Goal: Check status: Check status

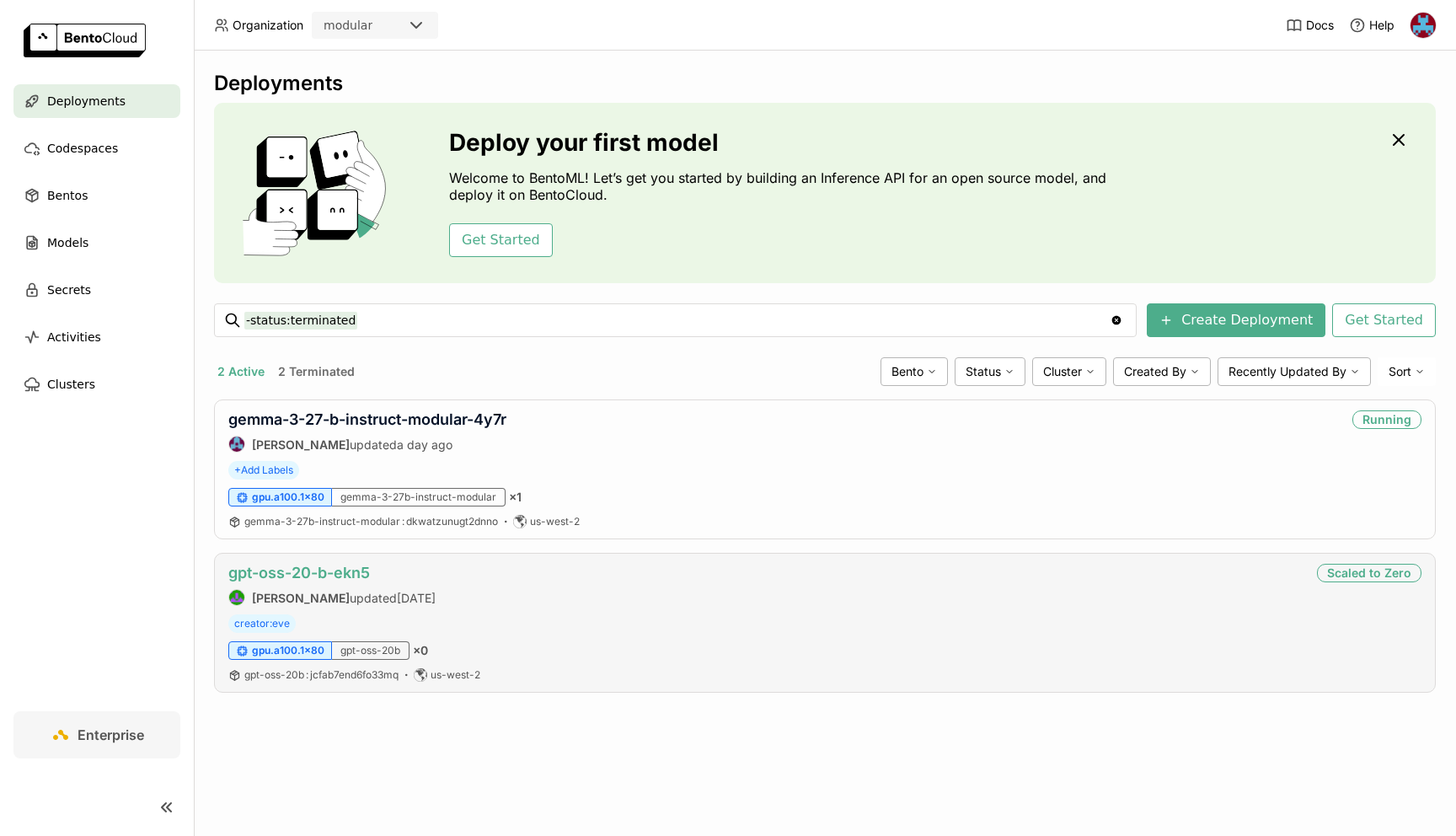
click at [336, 573] on link "gpt-oss-20-b-ekn5" at bounding box center [299, 572] width 141 height 18
click at [425, 418] on link "gemma-3-27-b-instruct-modular-4y7r" at bounding box center [367, 419] width 278 height 18
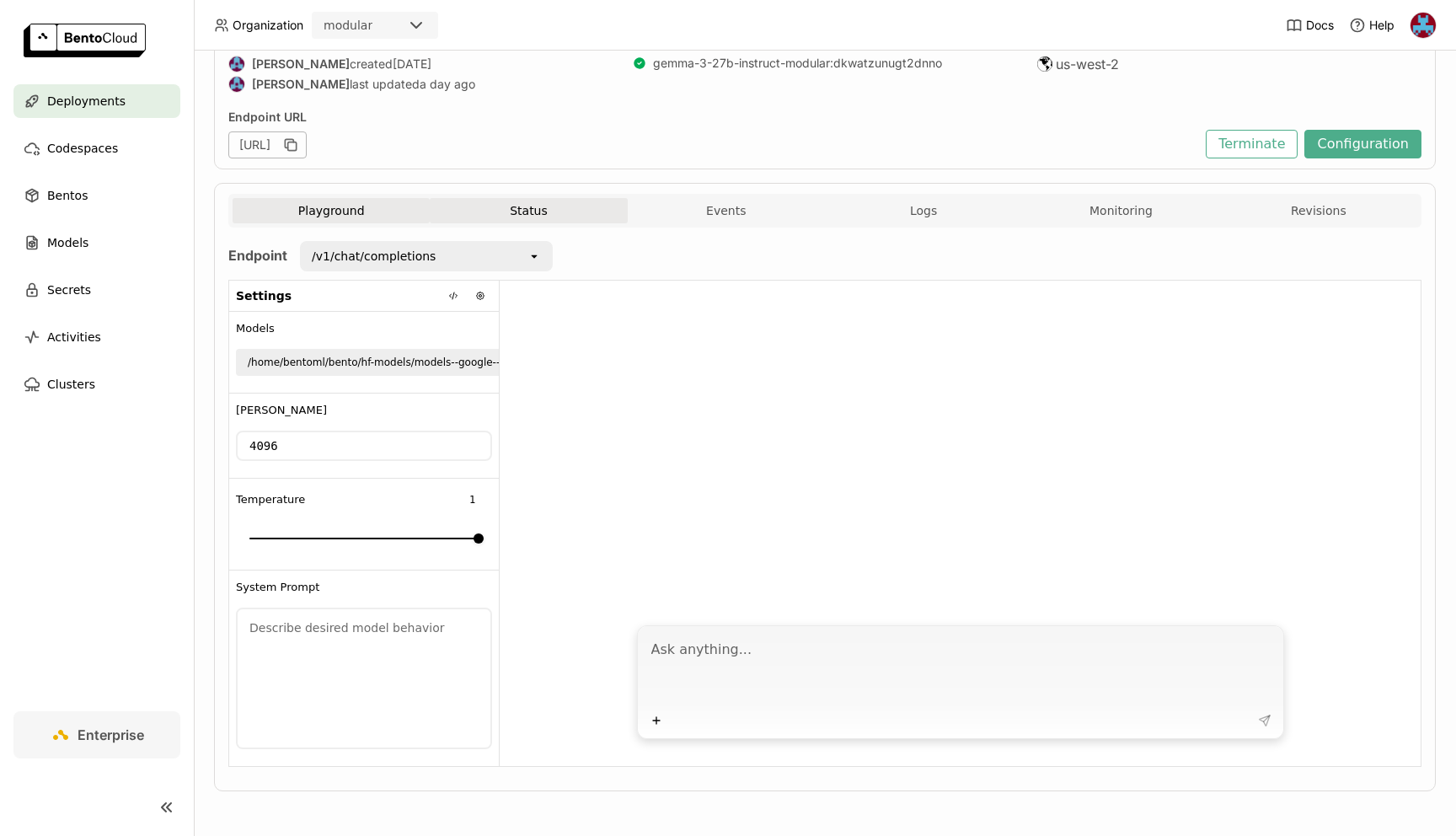
click at [524, 214] on button "Status" at bounding box center [528, 211] width 198 height 25
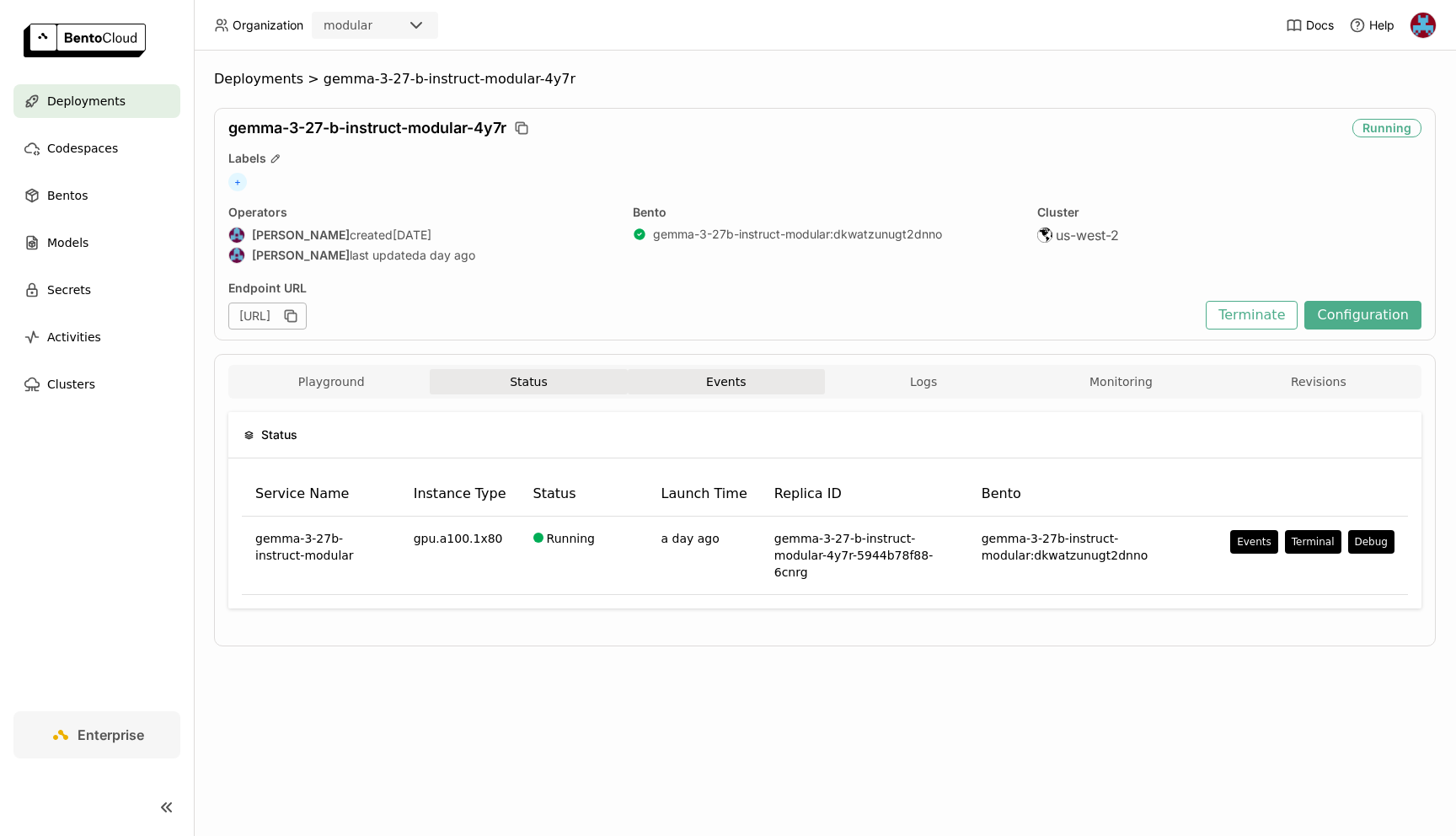
click at [708, 390] on button "Events" at bounding box center [726, 381] width 198 height 25
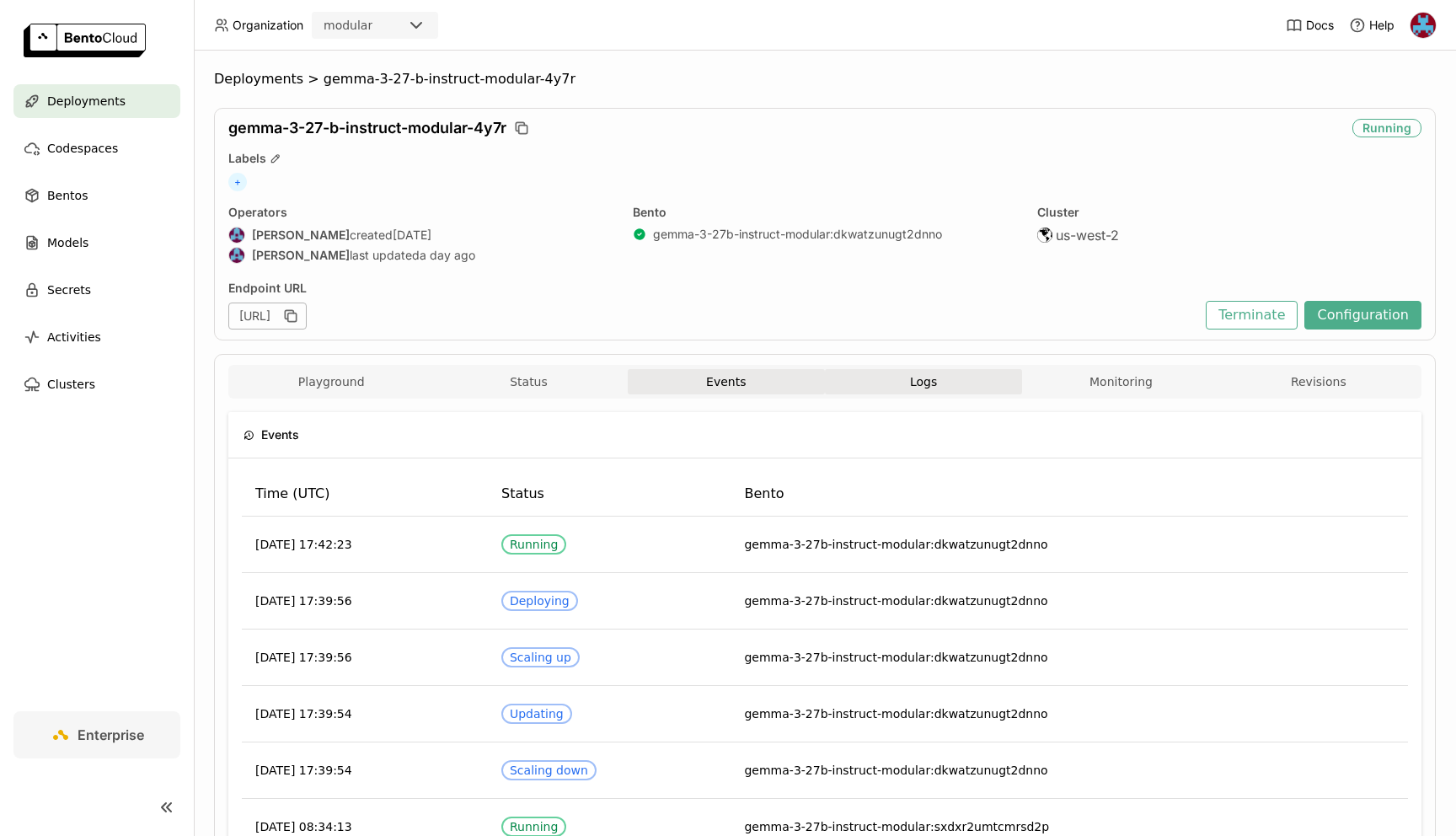
click at [910, 382] on span "Logs" at bounding box center [923, 382] width 27 height 16
